Goal: Task Accomplishment & Management: Manage account settings

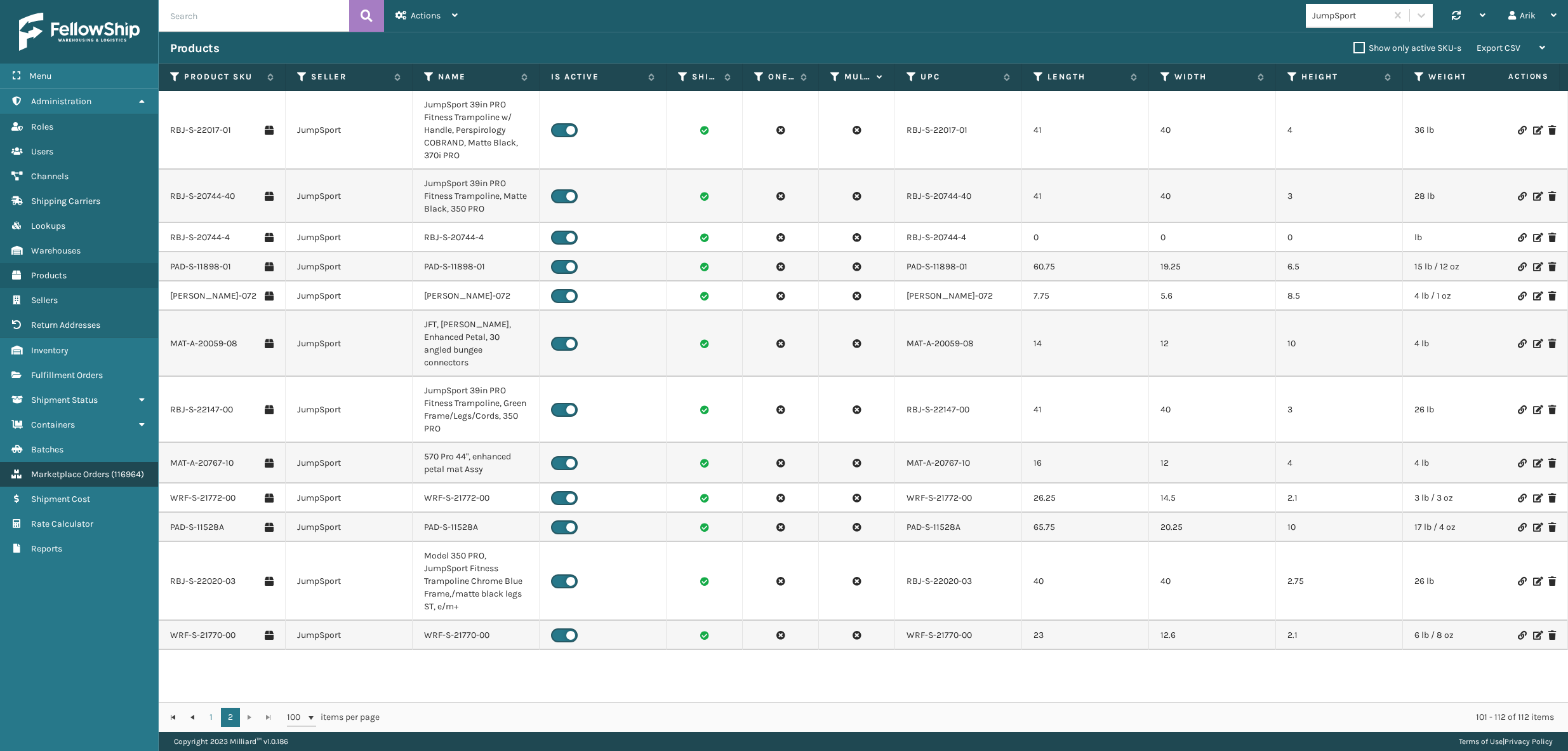
click at [64, 471] on span "Marketplace Orders" at bounding box center [70, 474] width 78 height 11
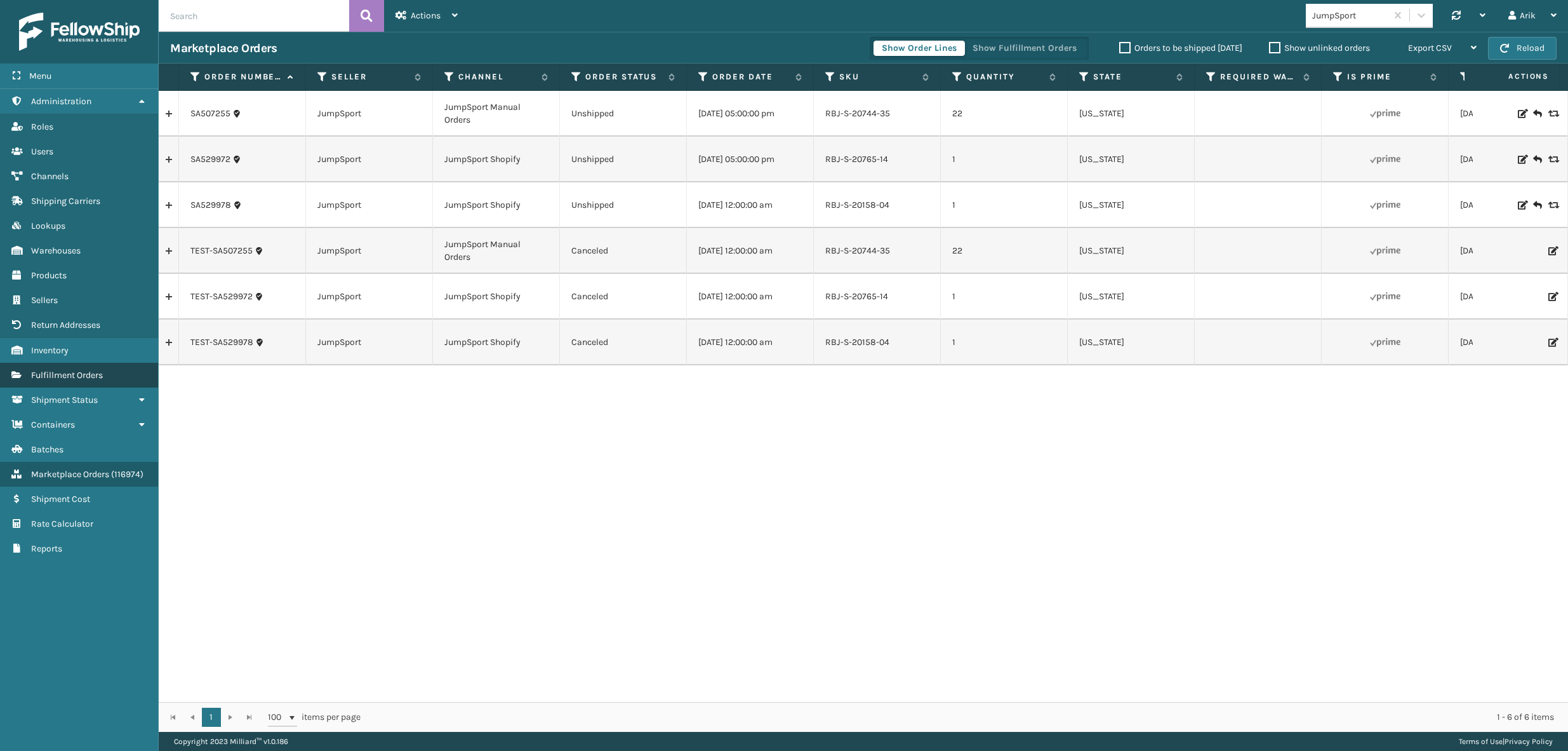
click at [59, 373] on span "Fulfillment Orders" at bounding box center [66, 374] width 71 height 11
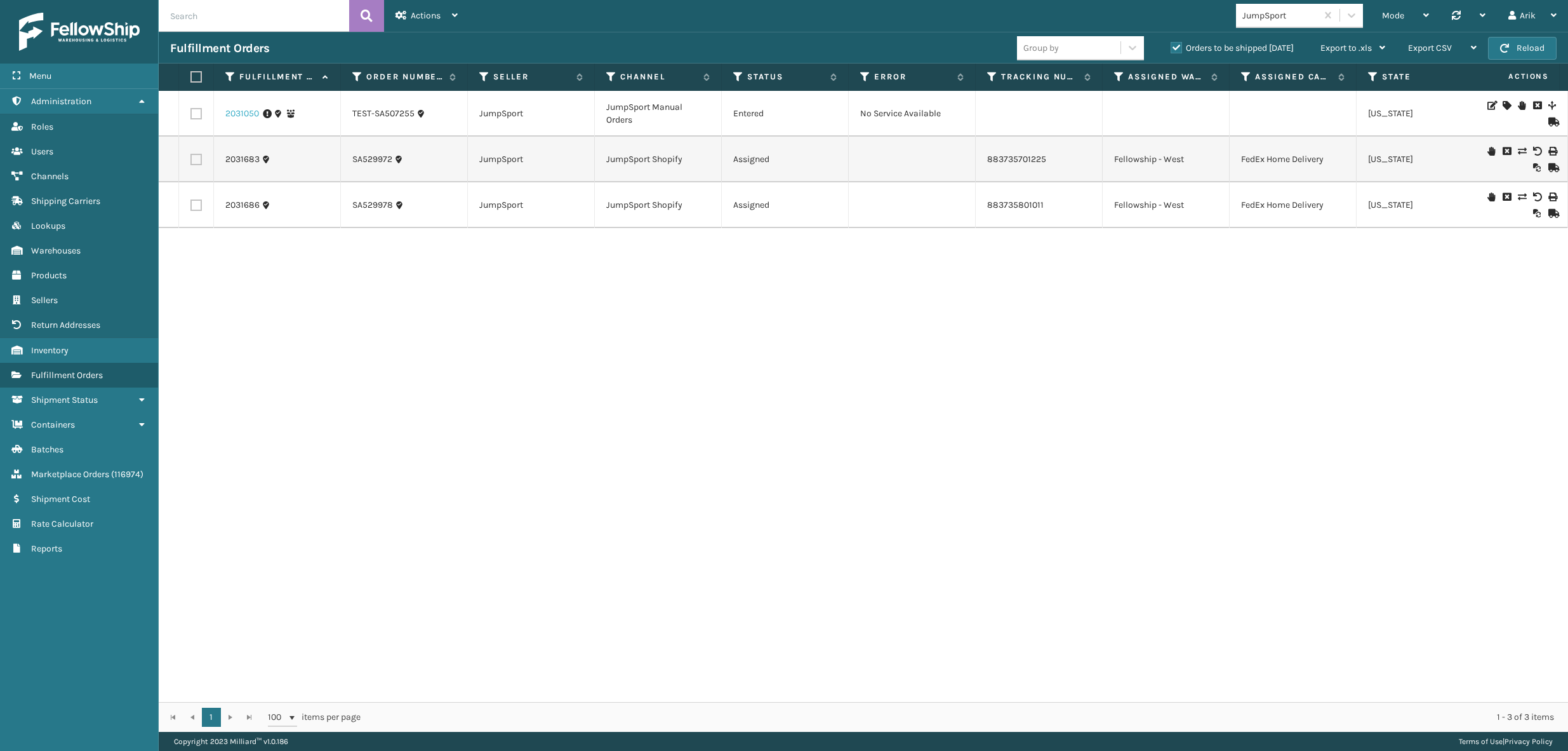
click at [249, 115] on link "2031050" at bounding box center [242, 113] width 33 height 13
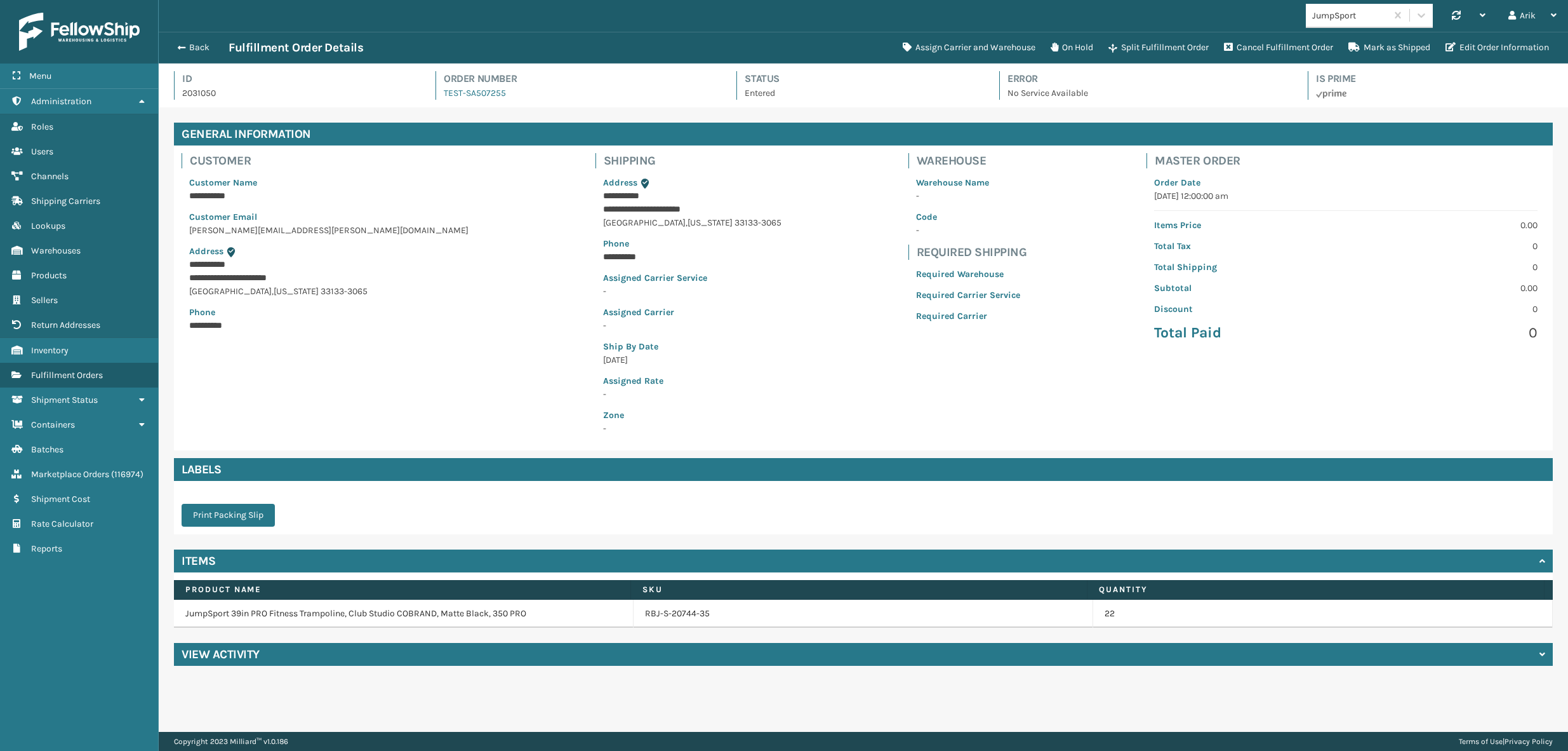
scroll to position [30, 1410]
click at [179, 46] on span "button" at bounding box center [180, 47] width 8 height 9
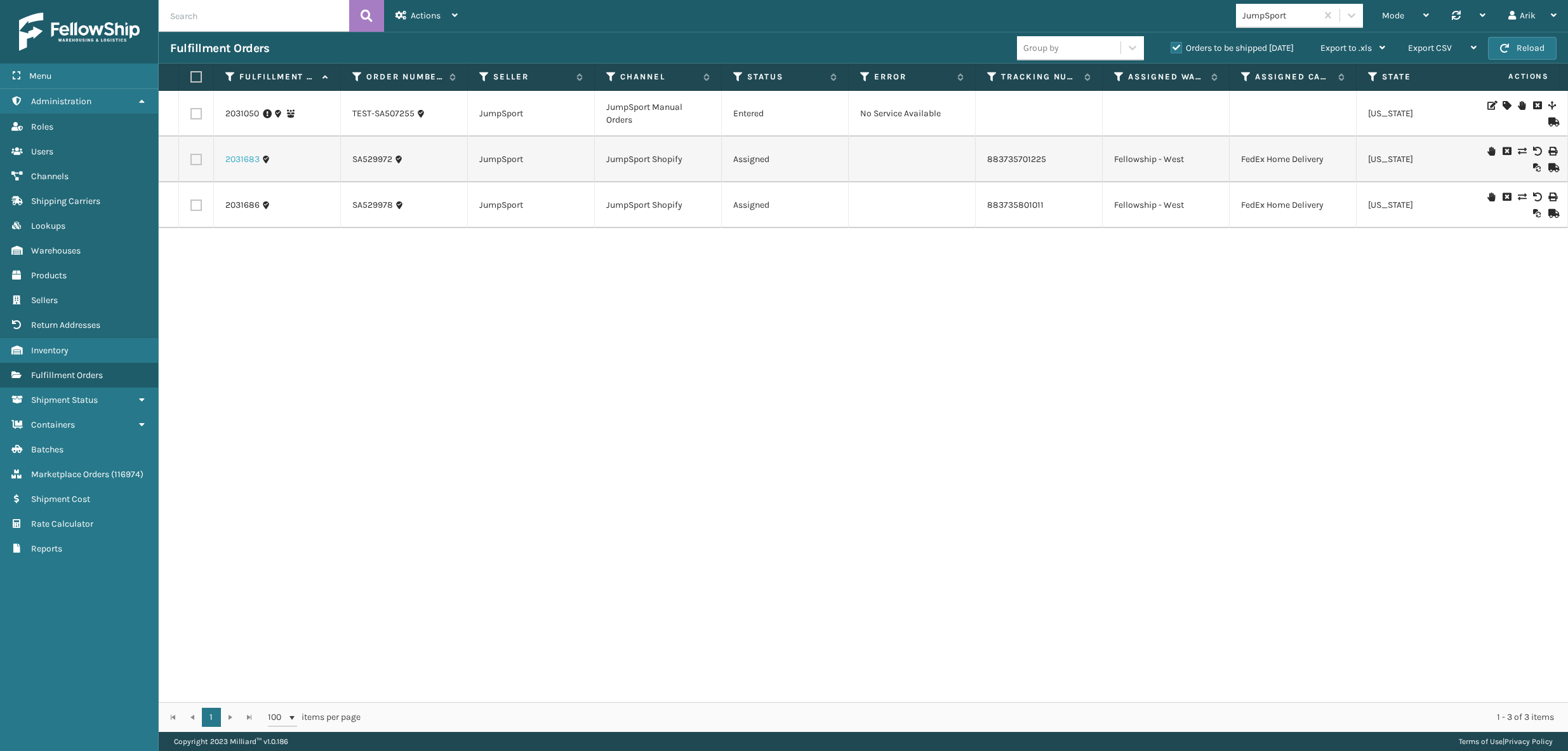
click at [244, 159] on link "2031683" at bounding box center [242, 159] width 34 height 13
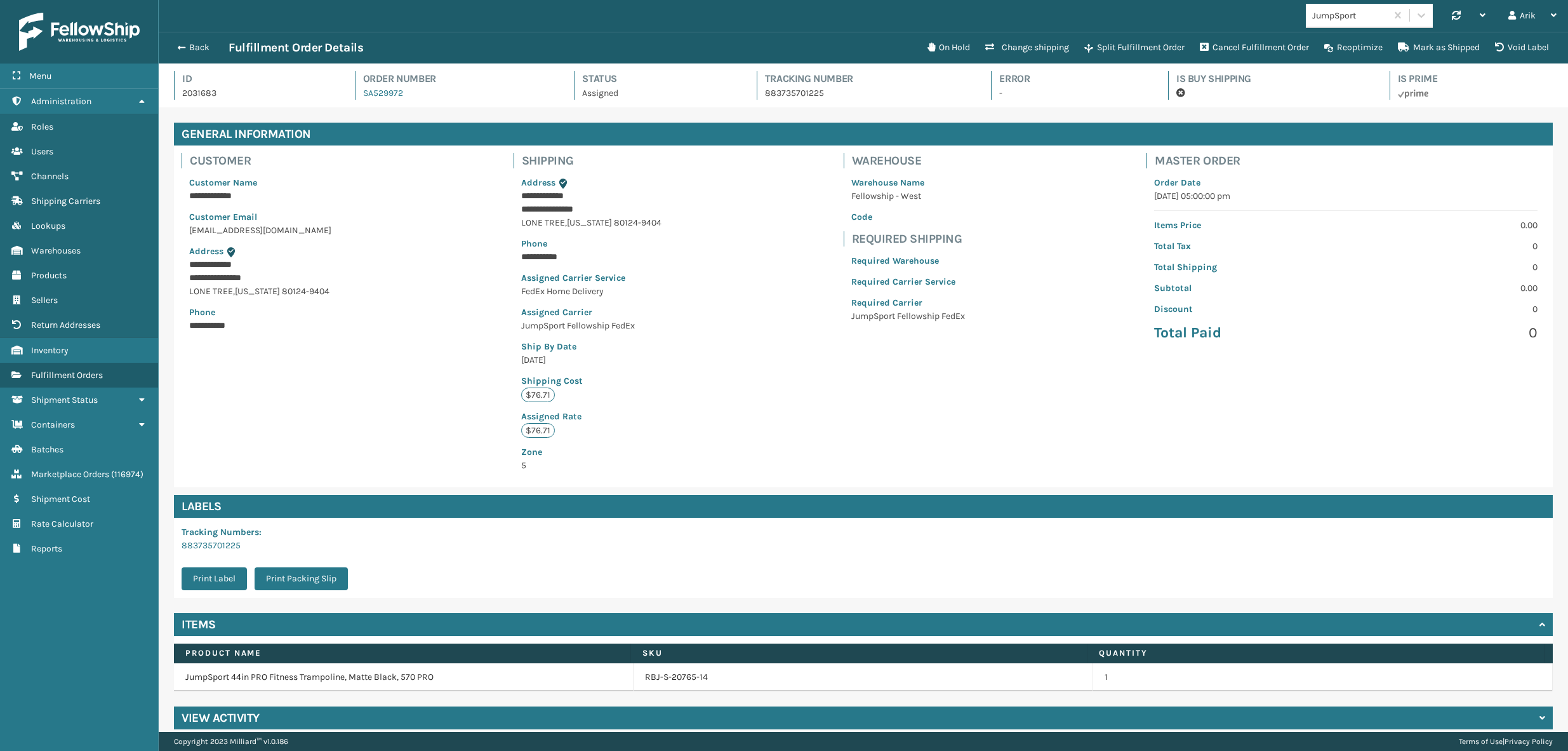
scroll to position [30, 1410]
click at [1431, 42] on button "Mark as Shipped" at bounding box center [1438, 48] width 97 height 25
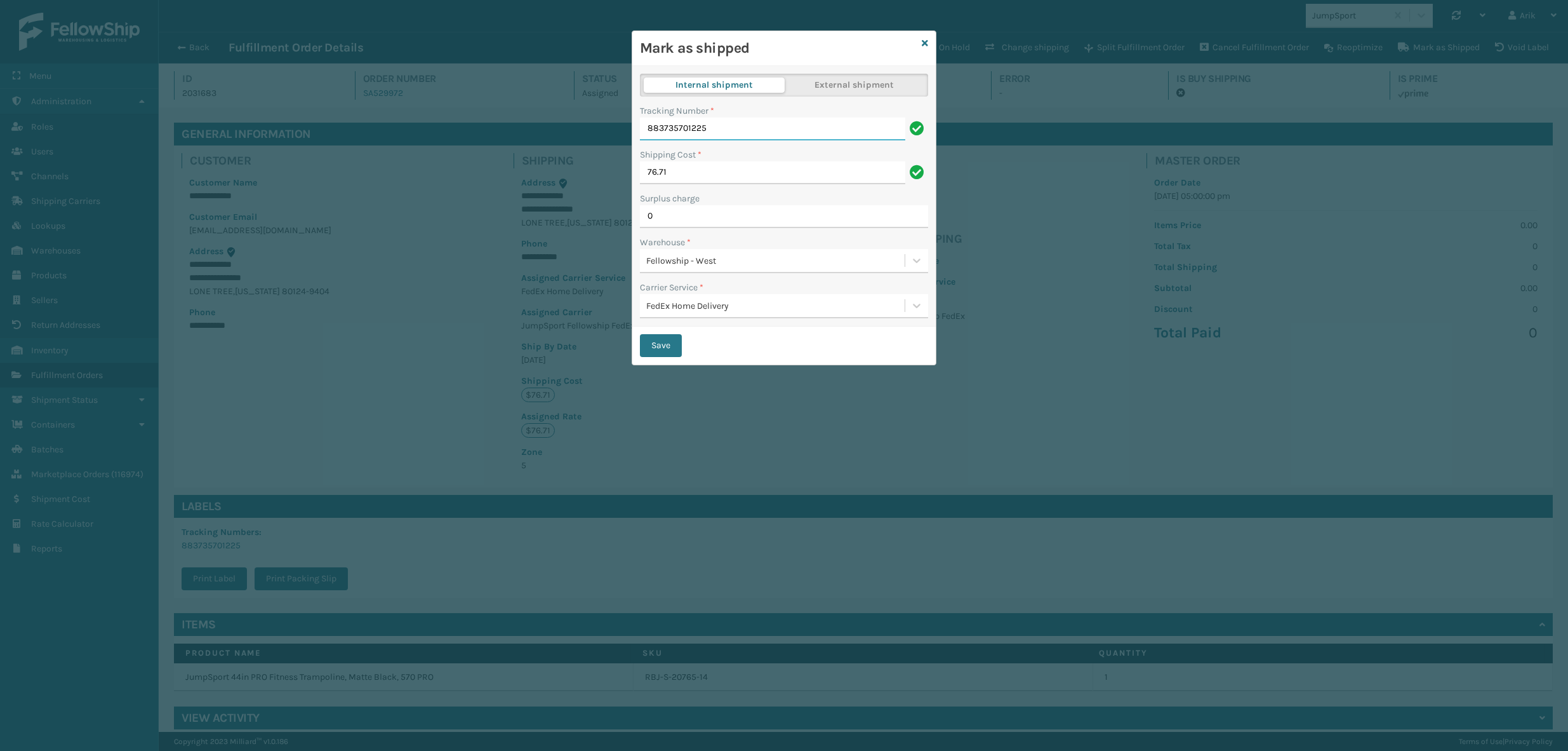
click at [681, 130] on input "883735701225" at bounding box center [772, 128] width 266 height 22
paste input "24176300"
type input "883724176300"
click at [666, 347] on button "Save" at bounding box center [660, 345] width 42 height 22
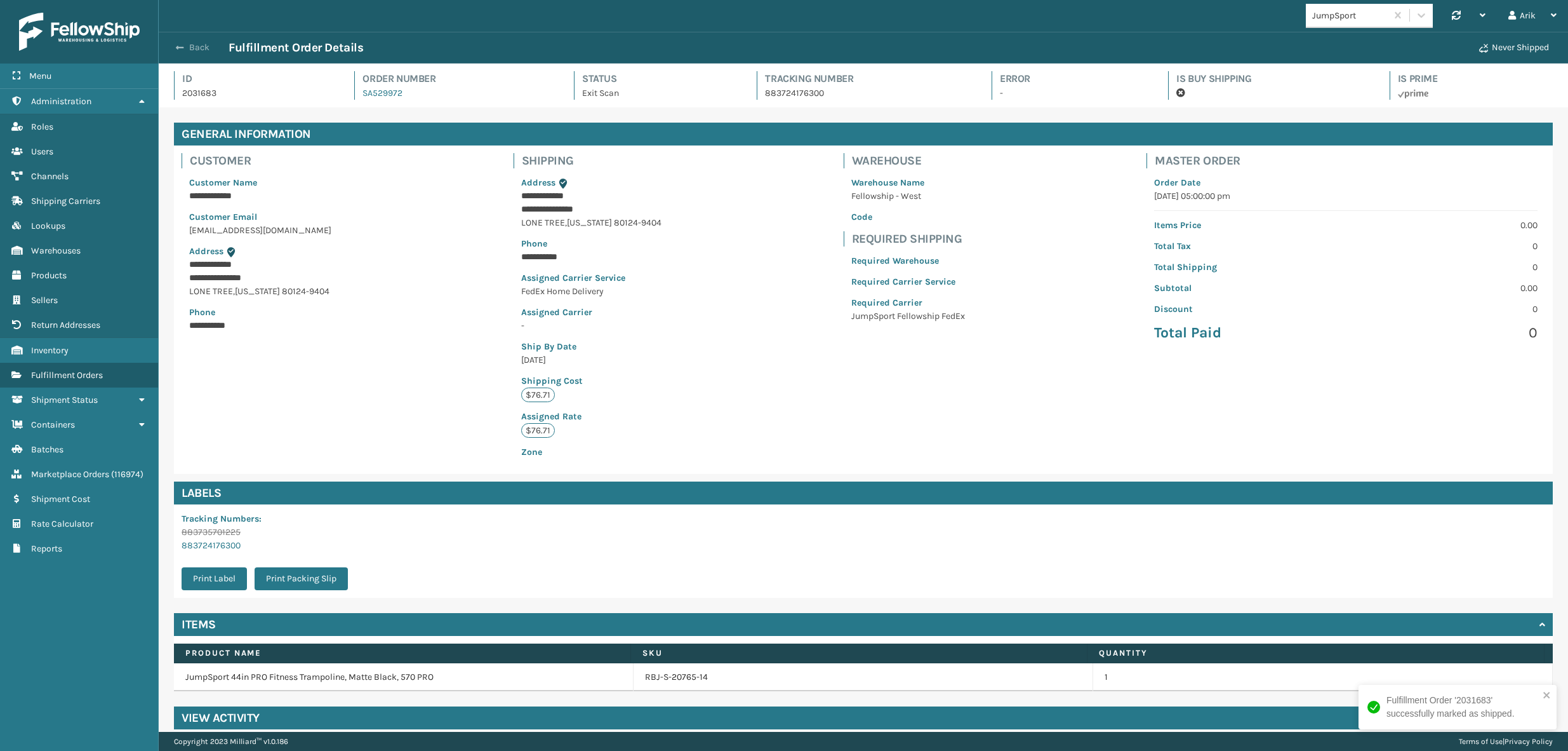
click at [190, 45] on button "Back" at bounding box center [199, 48] width 59 height 12
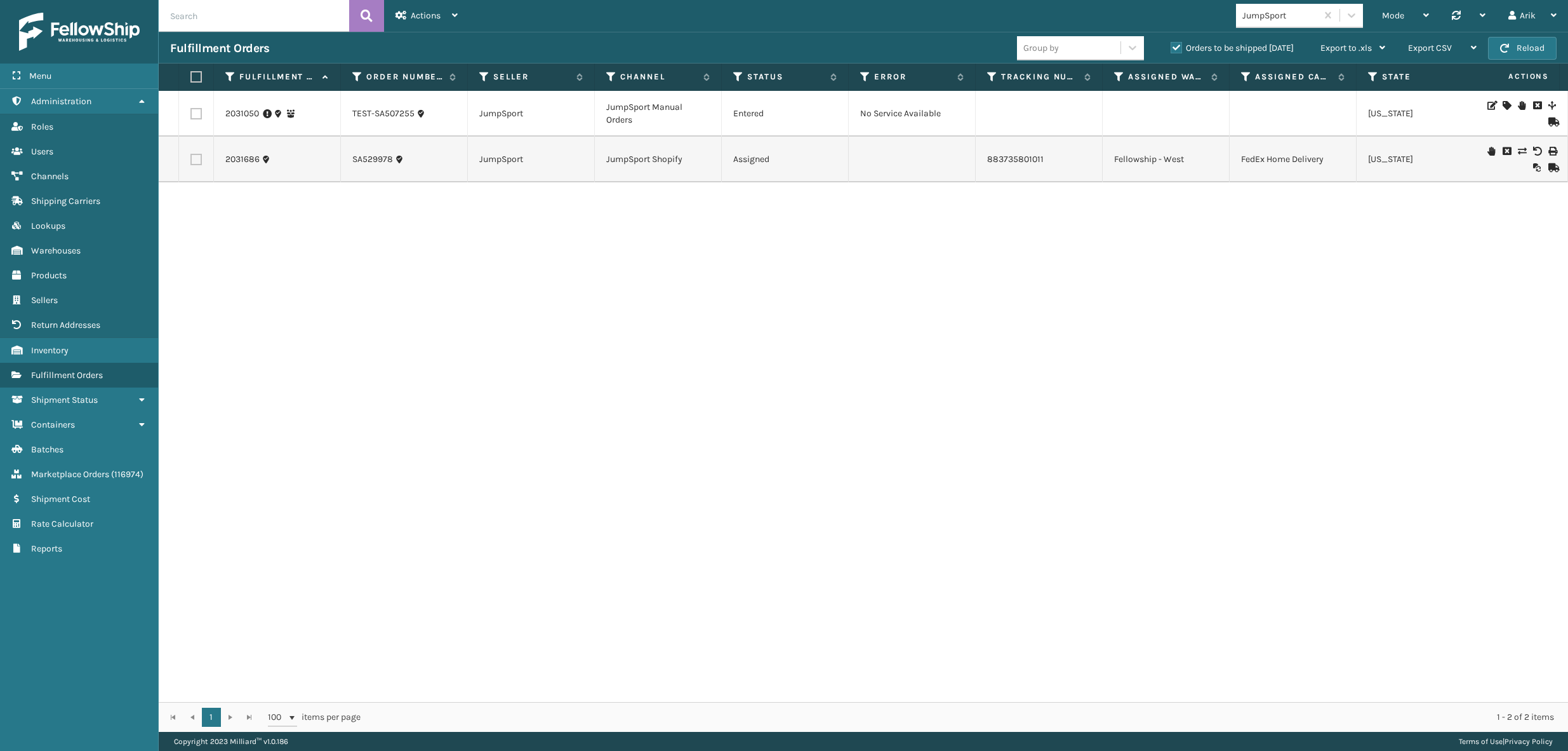
click at [1548, 166] on icon at bounding box center [1552, 167] width 8 height 9
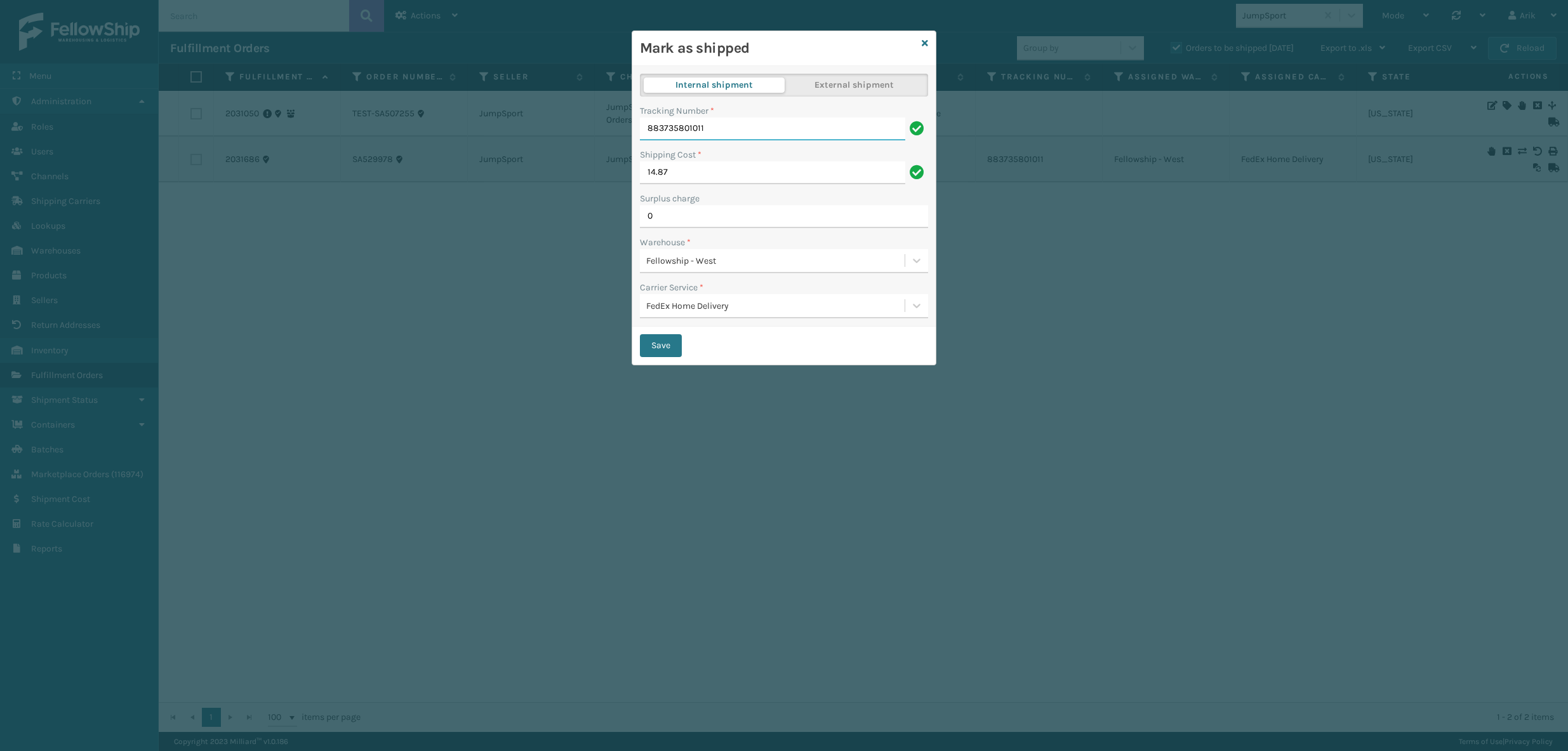
click at [677, 134] on input "883735801011" at bounding box center [772, 128] width 266 height 22
paste input "24077407"
type input "883724077407"
click at [662, 351] on button "Save" at bounding box center [660, 345] width 42 height 22
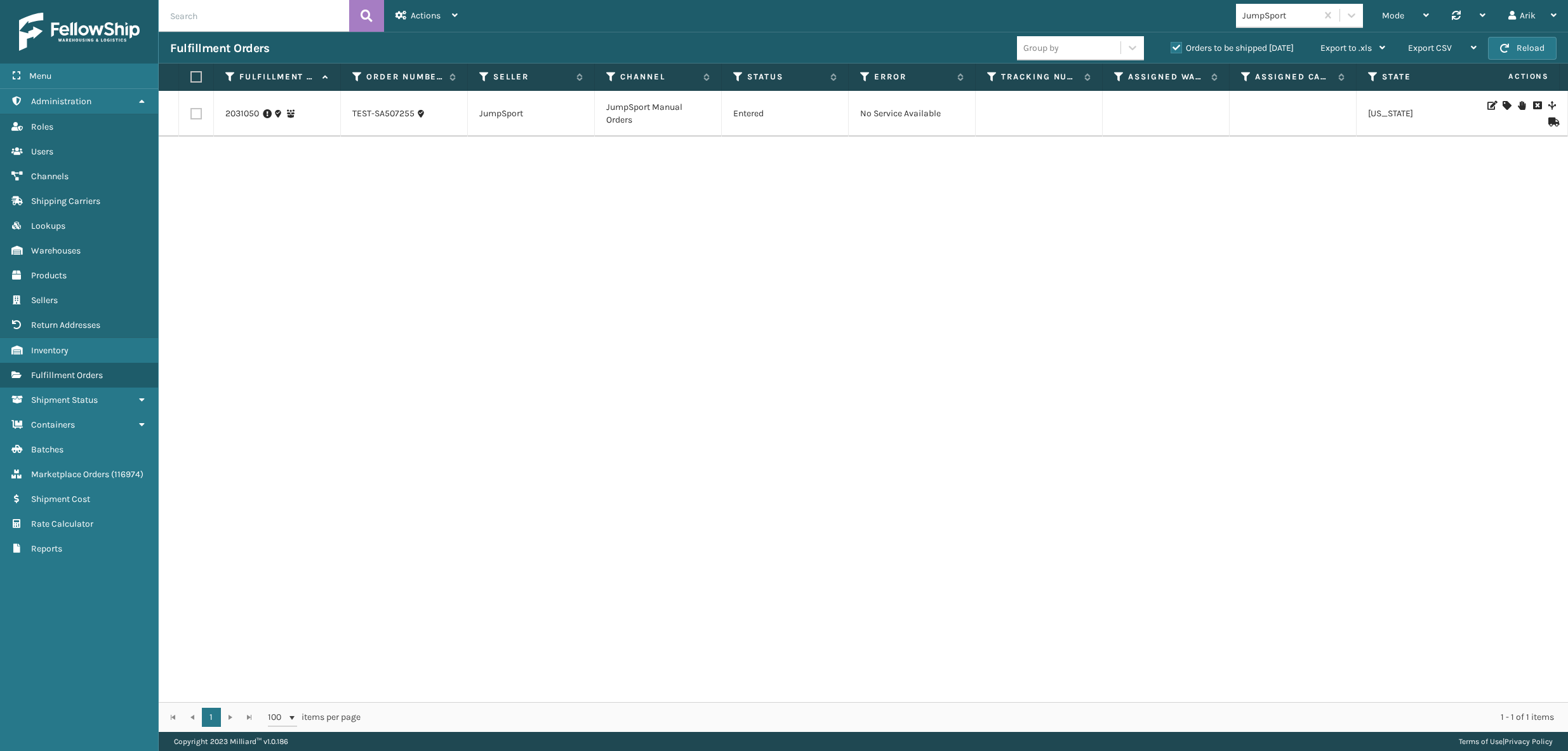
click at [460, 213] on div "2031050 TEST-SA507255 JumpSport JumpSport Manual Orders Entered No Service Avai…" at bounding box center [864, 396] width 1410 height 611
click at [1176, 45] on label "Orders to be shipped [DATE]" at bounding box center [1232, 48] width 123 height 11
click at [1172, 45] on input "Orders to be shipped [DATE]" at bounding box center [1171, 45] width 1 height 8
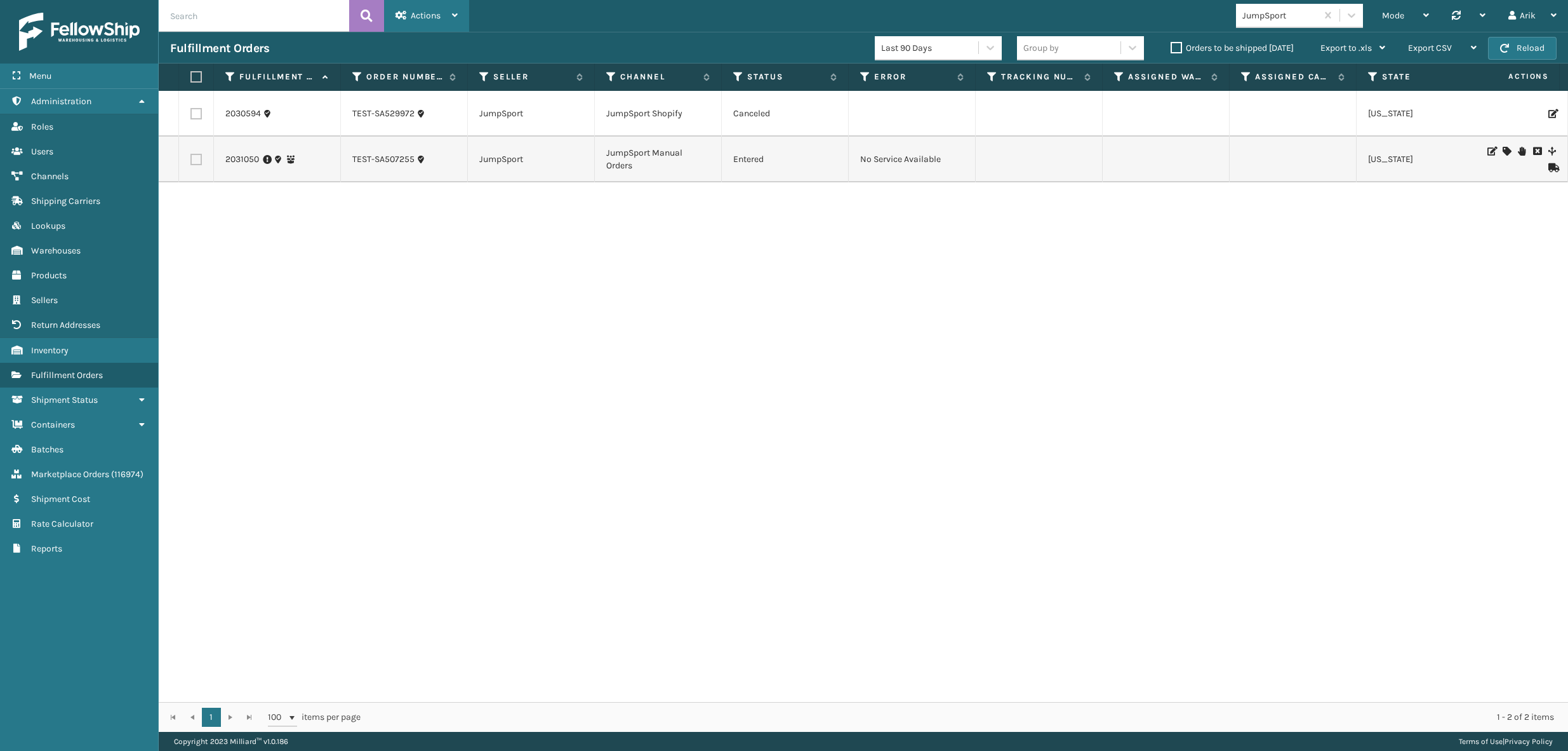
click at [433, 10] on div "Actions" at bounding box center [427, 16] width 62 height 32
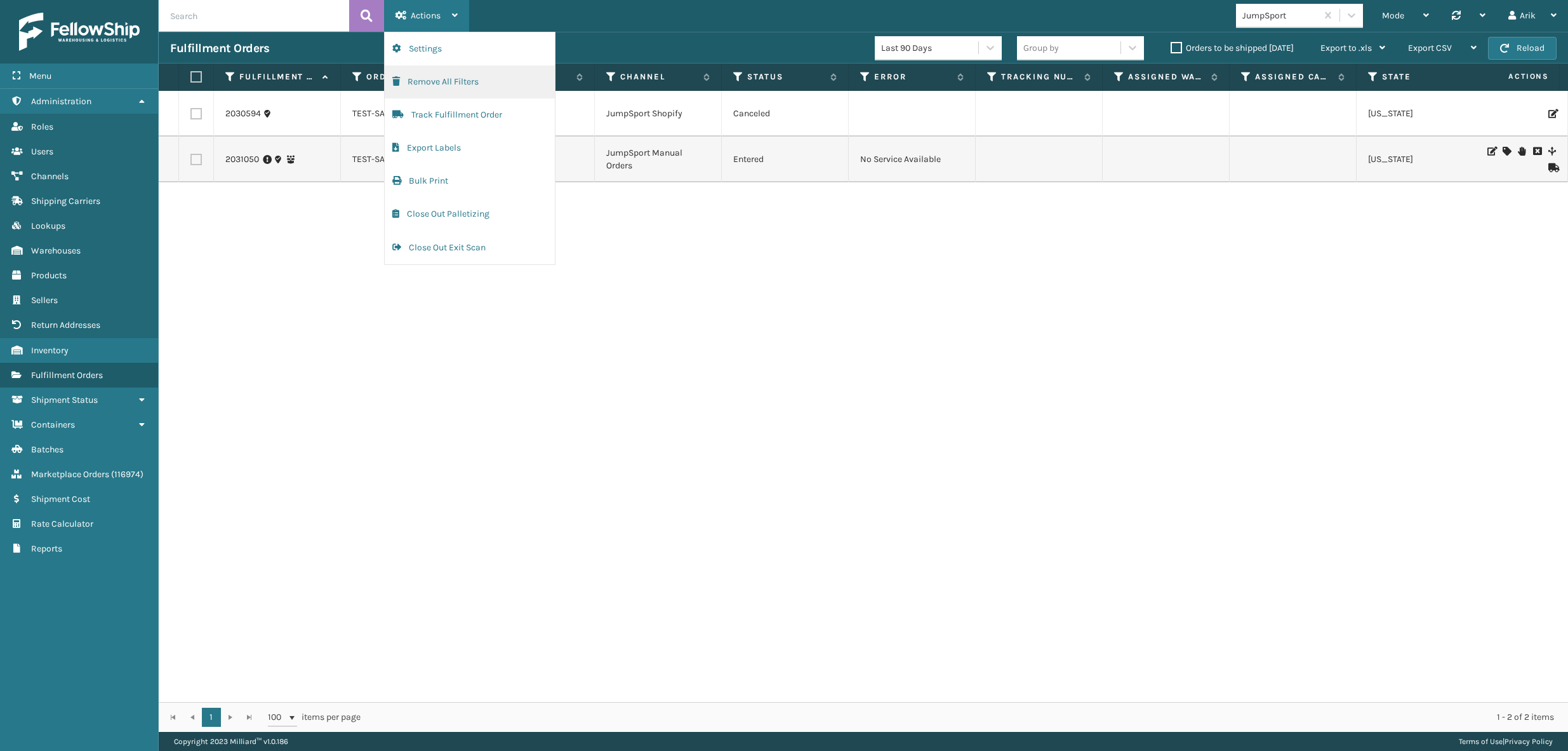
click at [454, 79] on button "Remove All Filters" at bounding box center [470, 82] width 170 height 33
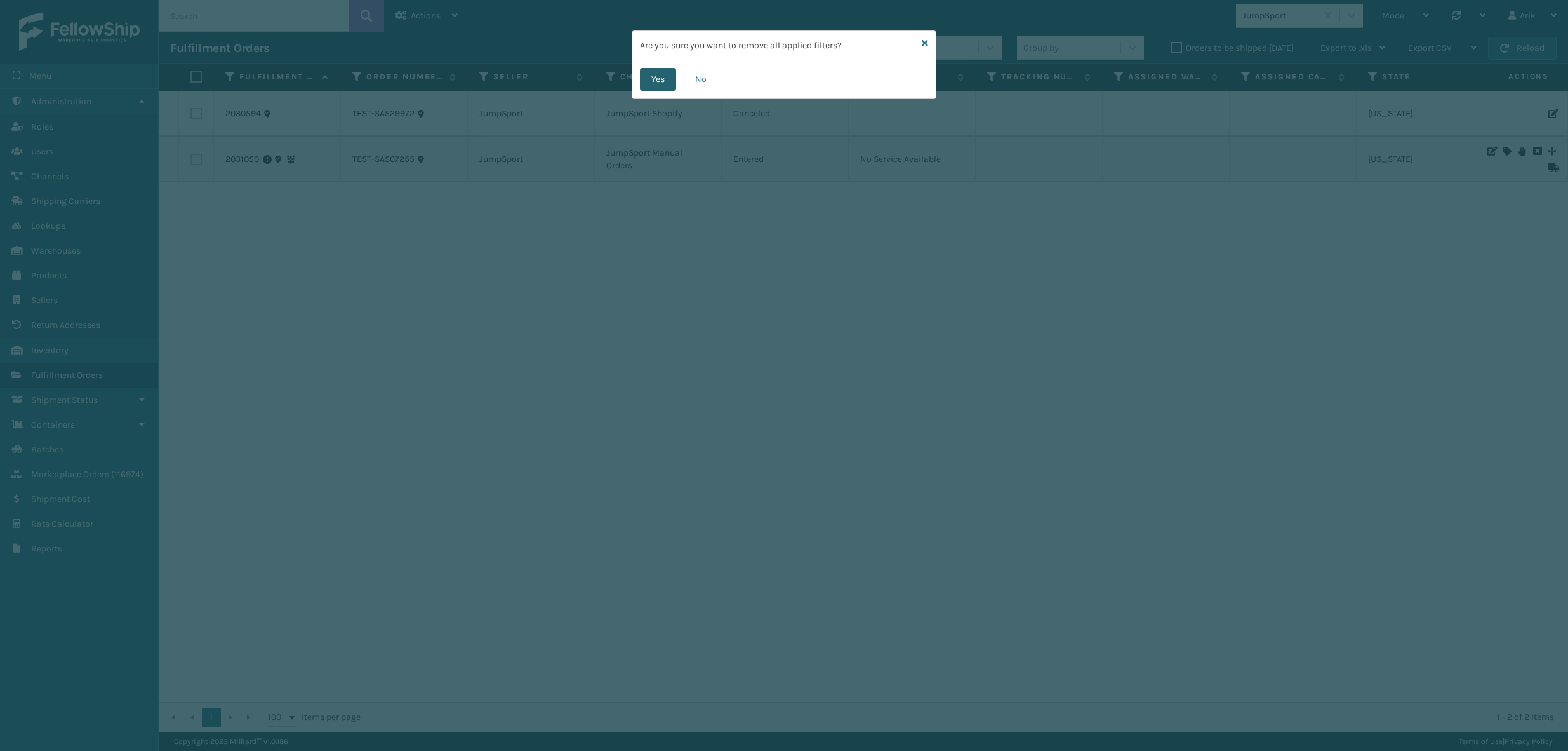
click at [669, 77] on button "Yes" at bounding box center [657, 79] width 36 height 22
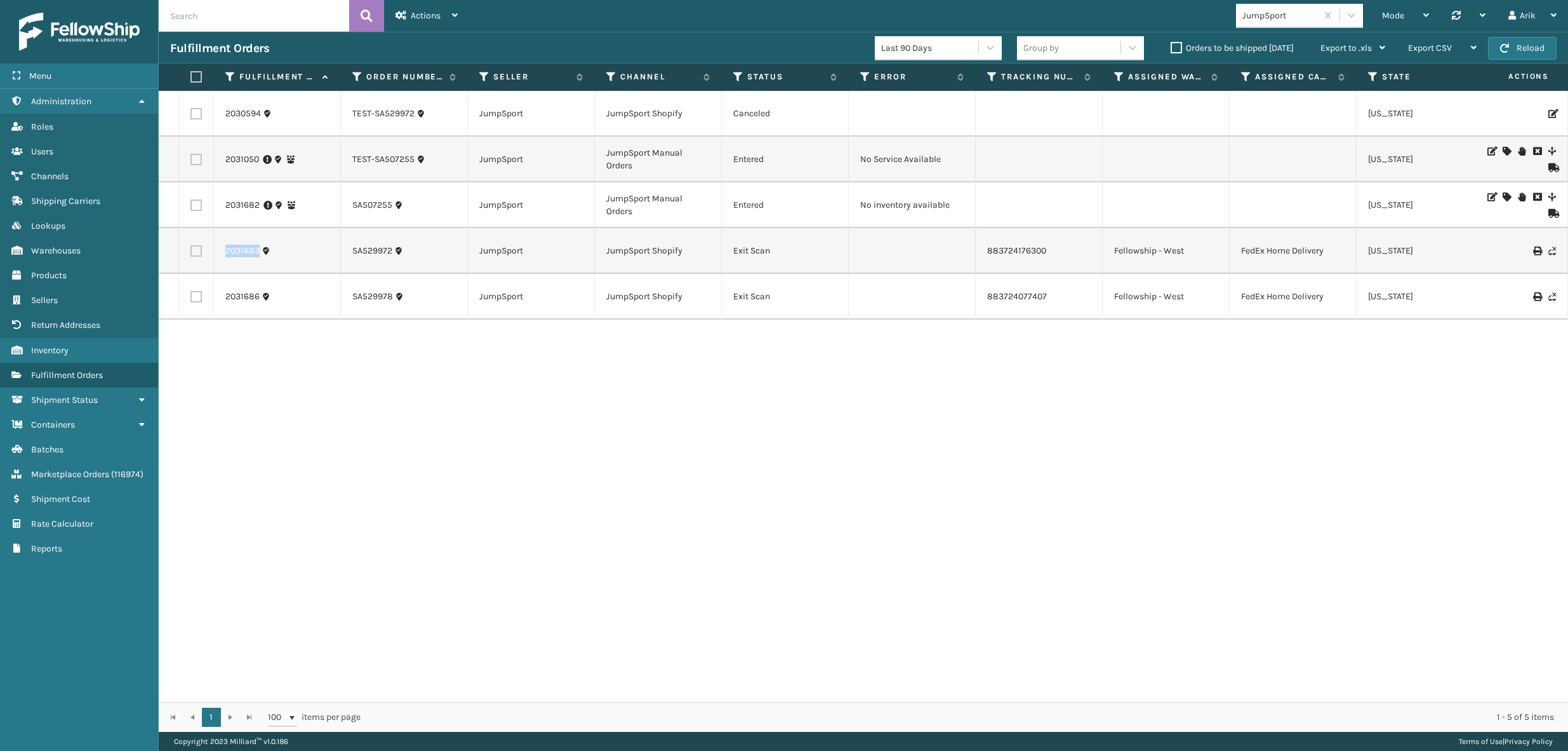
drag, startPoint x: 221, startPoint y: 250, endPoint x: 292, endPoint y: 258, distance: 71.4
click at [277, 258] on td "2031683" at bounding box center [277, 250] width 127 height 46
copy link "2031683"
drag, startPoint x: 215, startPoint y: 304, endPoint x: 279, endPoint y: 304, distance: 64.0
click at [279, 304] on td "2031686" at bounding box center [277, 296] width 127 height 46
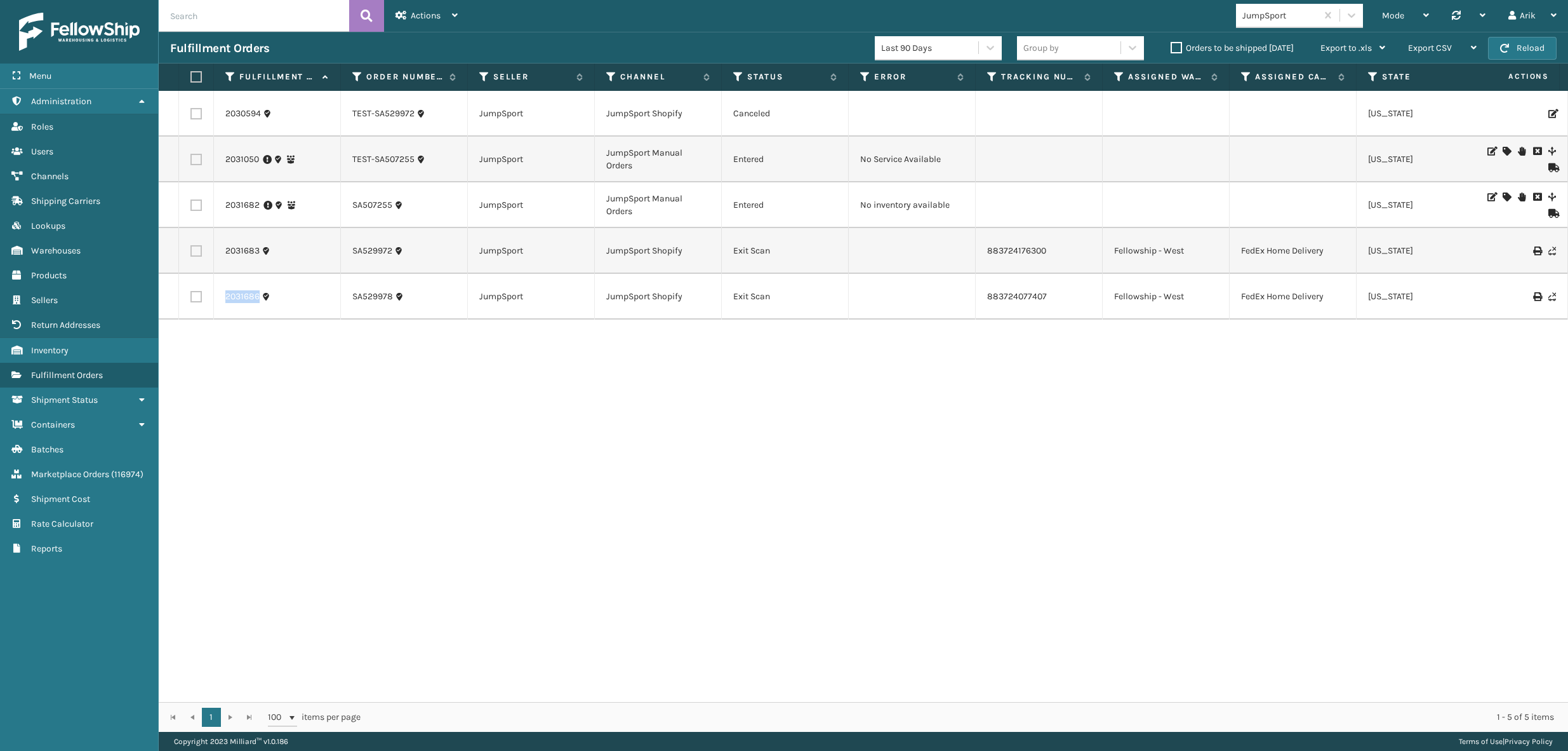
copy link "2031686"
